Goal: Check status: Check status

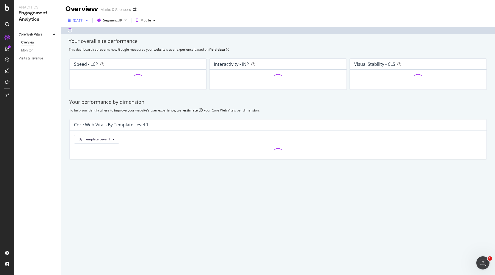
click at [84, 20] on div "[DATE]" at bounding box center [78, 20] width 11 height 5
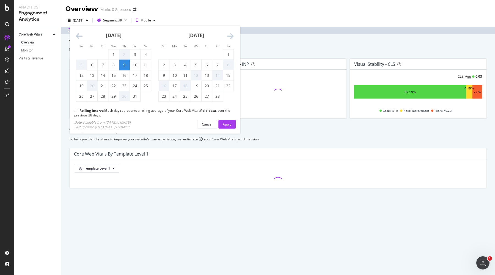
click at [230, 37] on icon "Move forward to switch to the next month." at bounding box center [230, 36] width 7 height 8
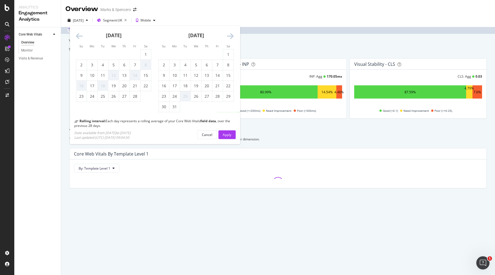
click at [230, 37] on icon "Move forward to switch to the next month." at bounding box center [230, 36] width 7 height 8
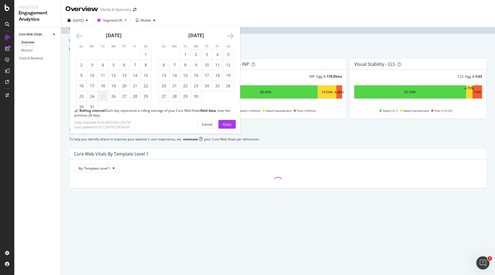
click at [230, 37] on icon "Move forward to switch to the next month." at bounding box center [230, 36] width 7 height 8
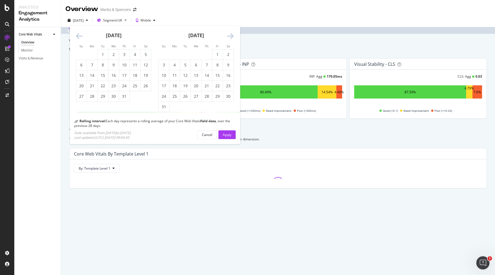
click at [230, 37] on icon "Move forward to switch to the next month." at bounding box center [230, 36] width 7 height 8
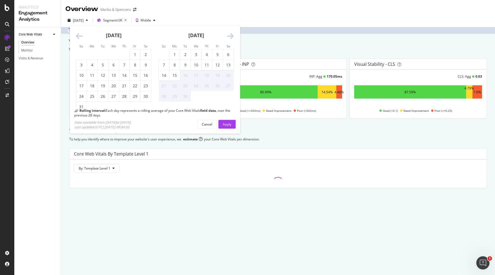
click at [230, 37] on icon "Move forward to switch to the next month." at bounding box center [230, 36] width 7 height 8
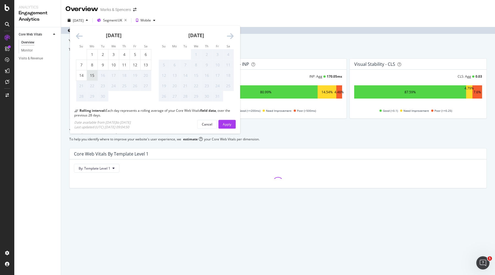
click at [95, 76] on div "15" at bounding box center [92, 76] width 10 height 6
click at [234, 122] on button "Apply" at bounding box center [226, 124] width 17 height 9
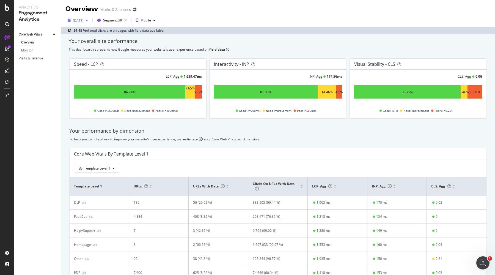
click at [78, 21] on div "[DATE]" at bounding box center [78, 20] width 11 height 5
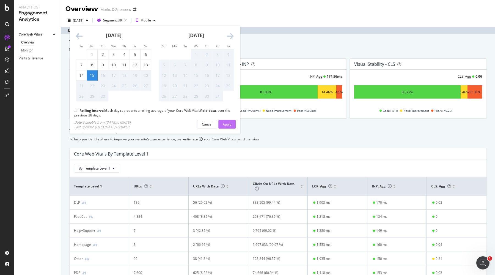
click at [223, 122] on div "Apply" at bounding box center [227, 124] width 9 height 5
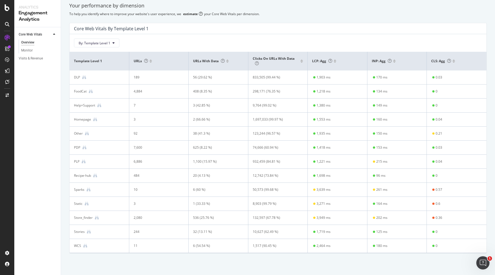
scroll to position [125, 0]
